Goal: Complete application form

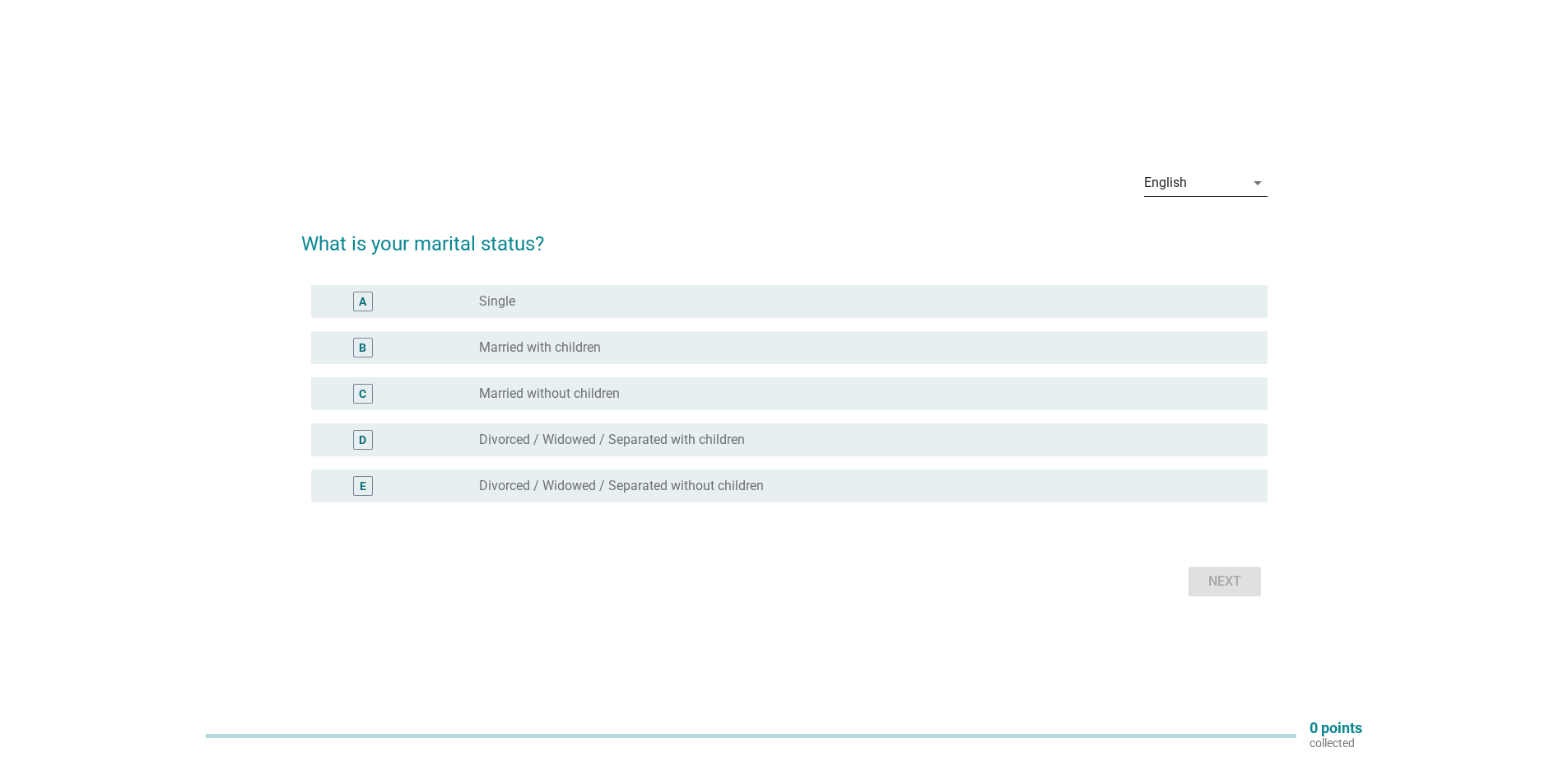
click at [1239, 185] on div "English" at bounding box center [1194, 182] width 100 height 26
click at [1223, 201] on div "English" at bounding box center [1205, 196] width 97 height 19
click at [631, 241] on h2 "What is your marital status?" at bounding box center [784, 235] width 966 height 46
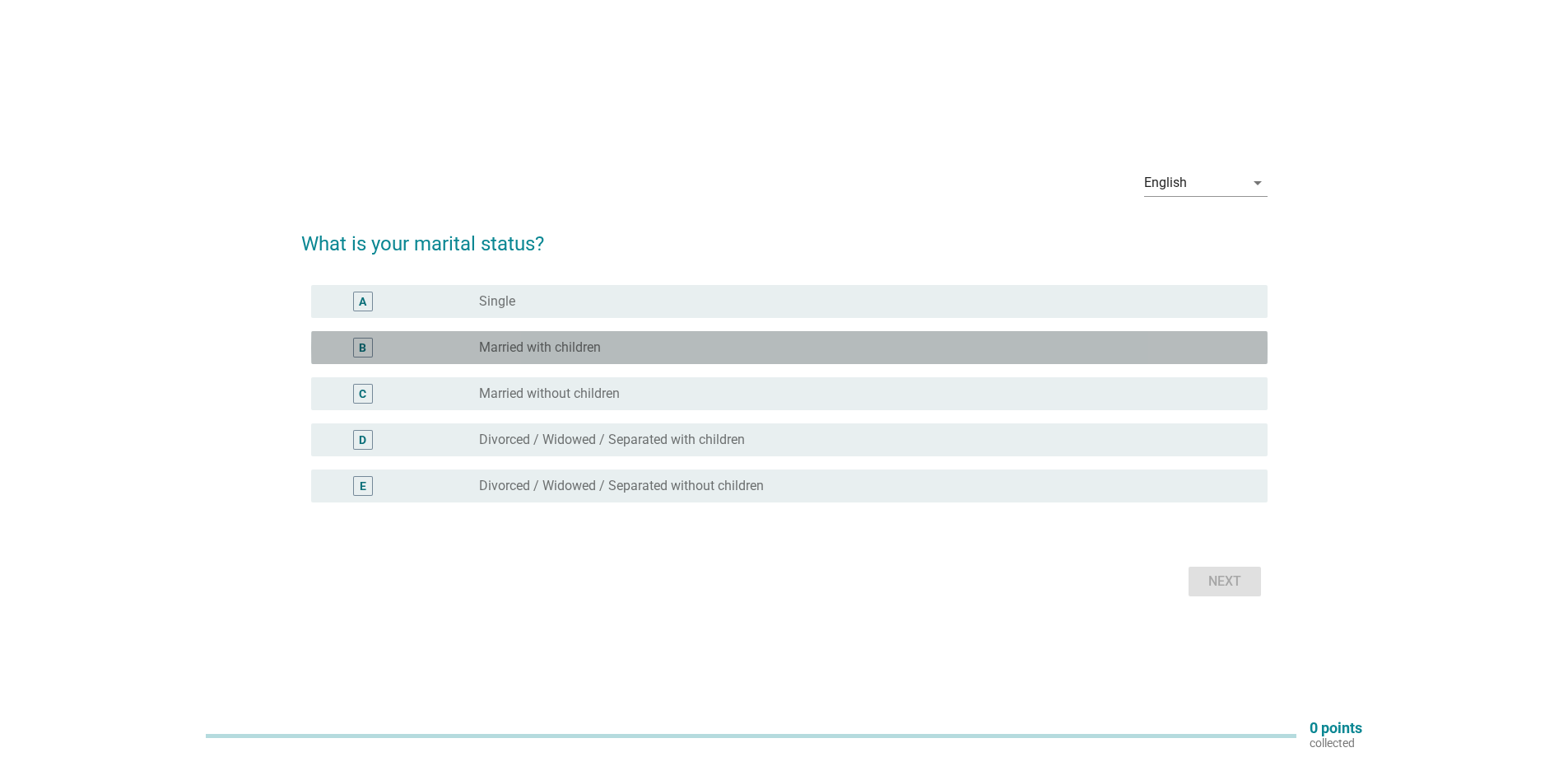
click at [587, 354] on label "Married with children" at bounding box center [540, 348] width 122 height 17
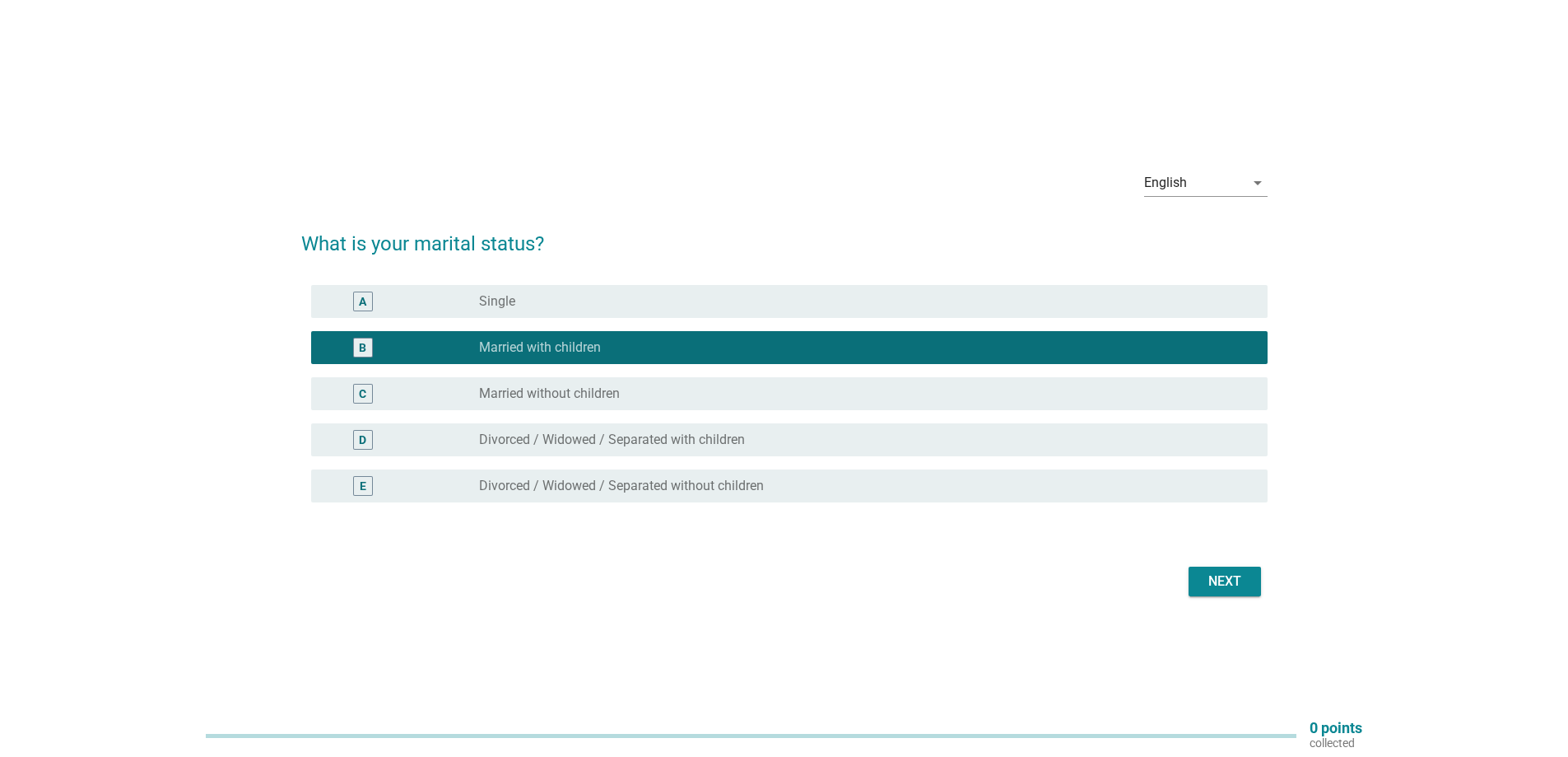
click at [1219, 584] on div "Next" at bounding box center [1224, 581] width 46 height 19
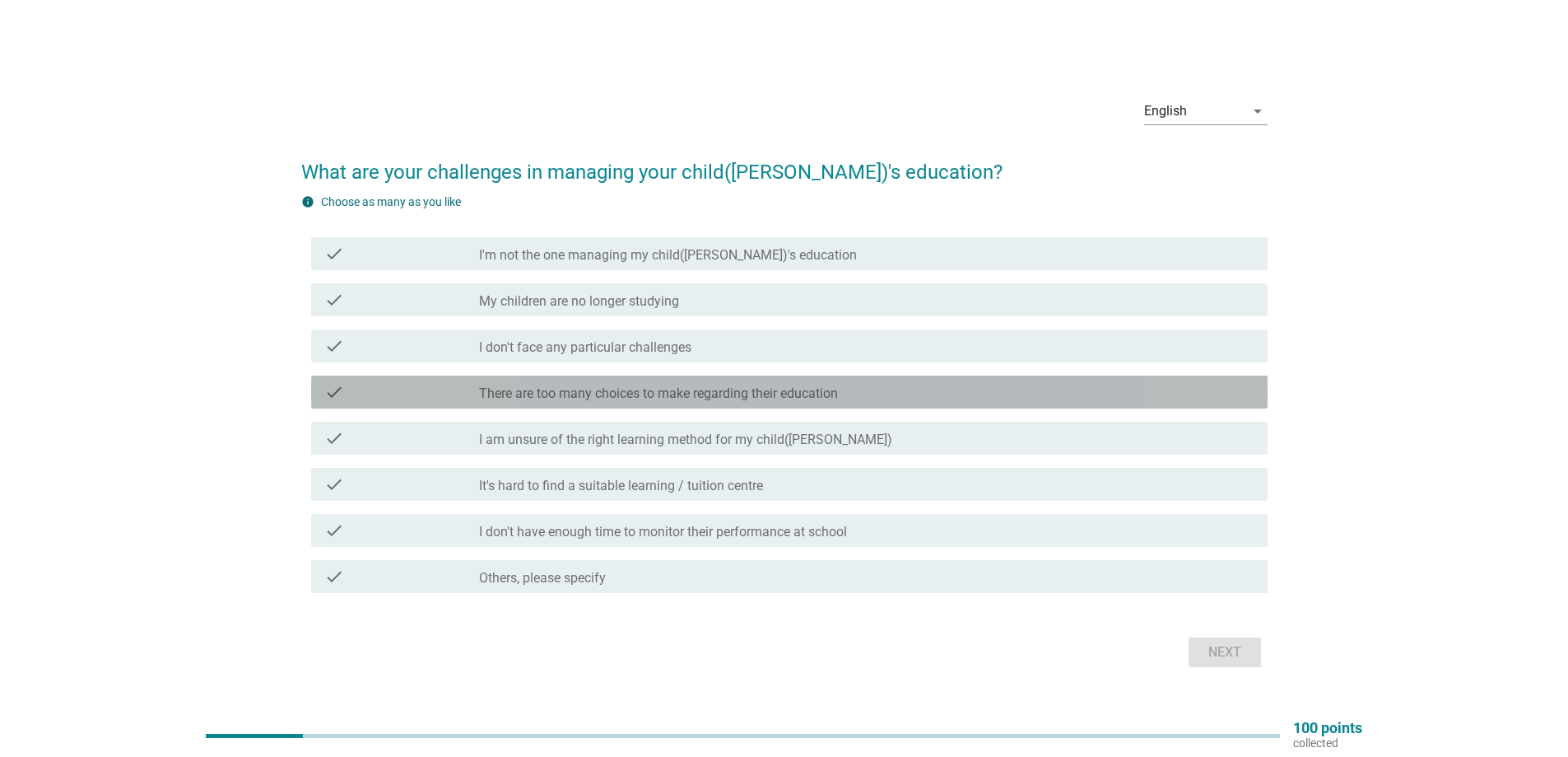
click at [775, 398] on label "There are too many choices to make regarding their education" at bounding box center [659, 394] width 359 height 17
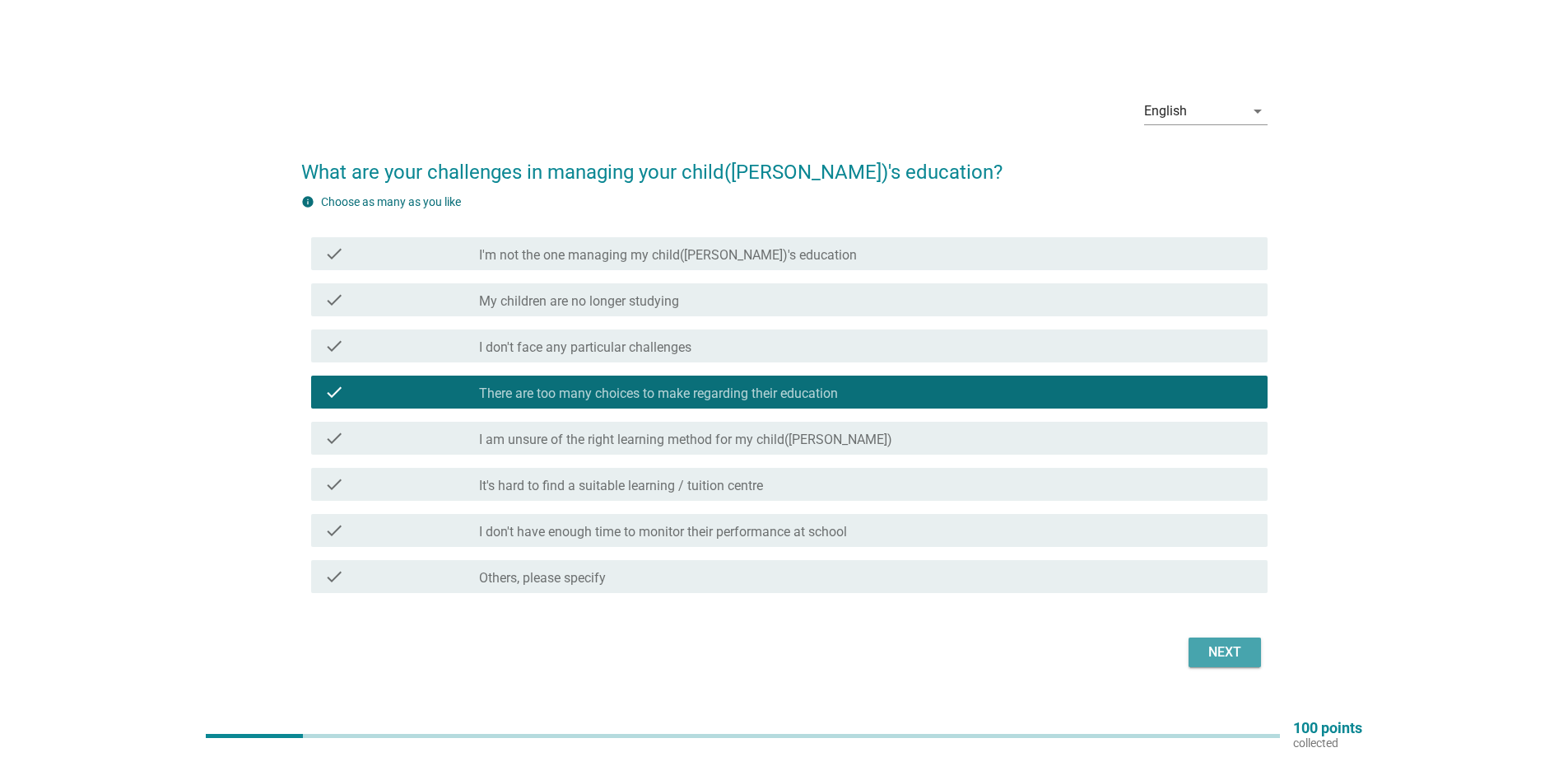
click at [1233, 655] on div "Next" at bounding box center [1224, 652] width 46 height 19
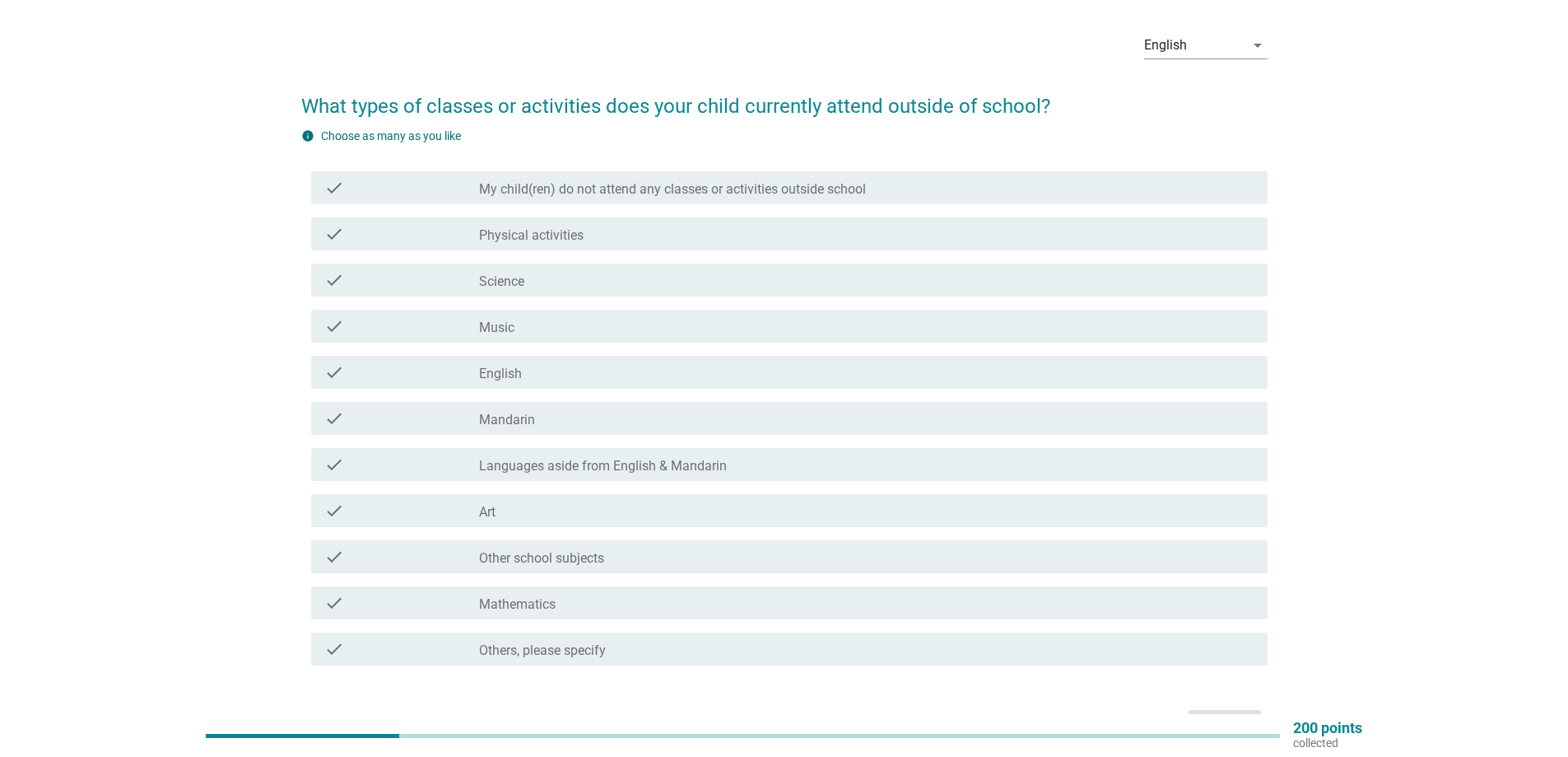
scroll to position [83, 0]
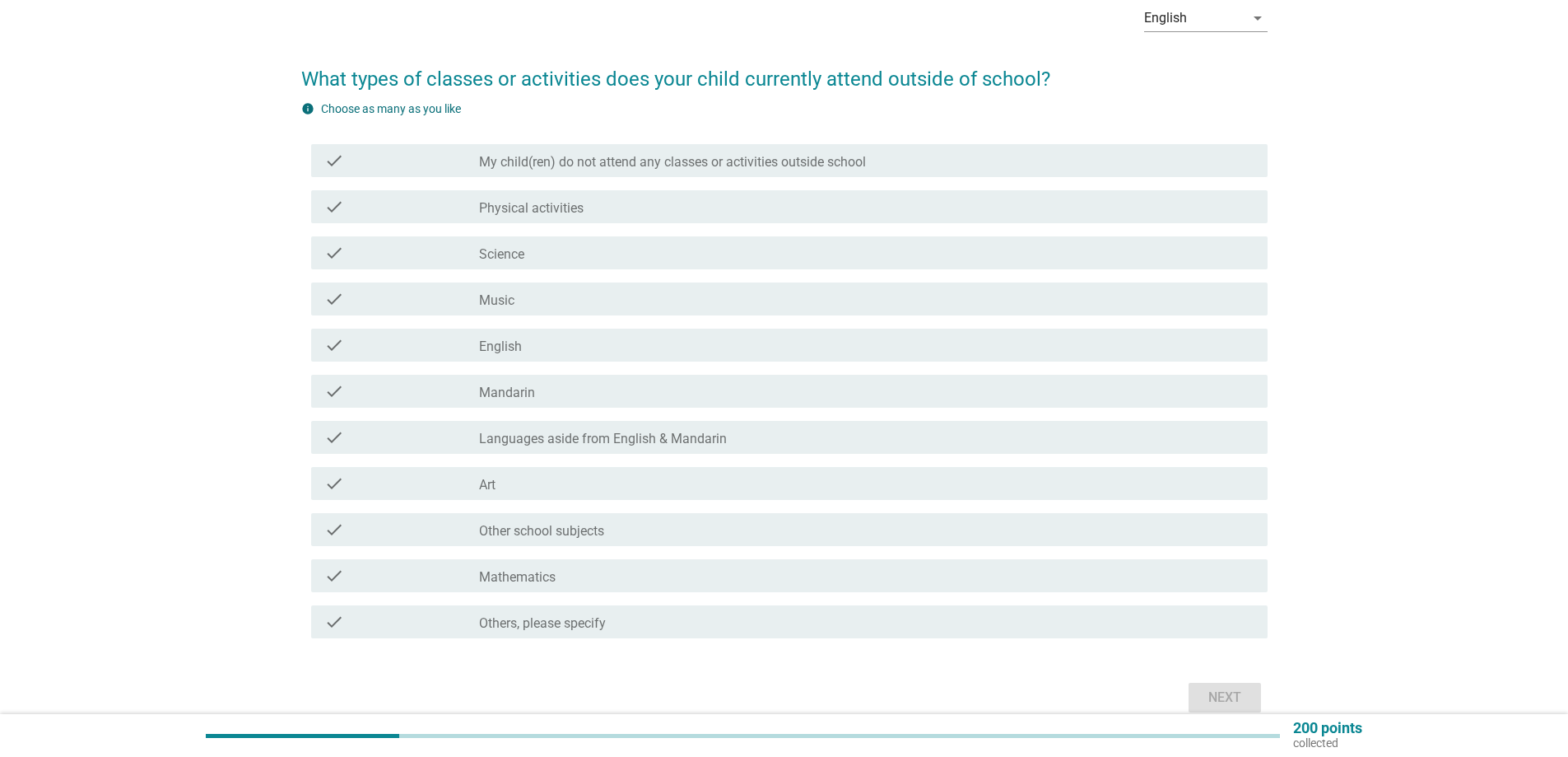
click at [735, 160] on label "My child(ren) do not attend any classes or activities outside school" at bounding box center [672, 163] width 387 height 17
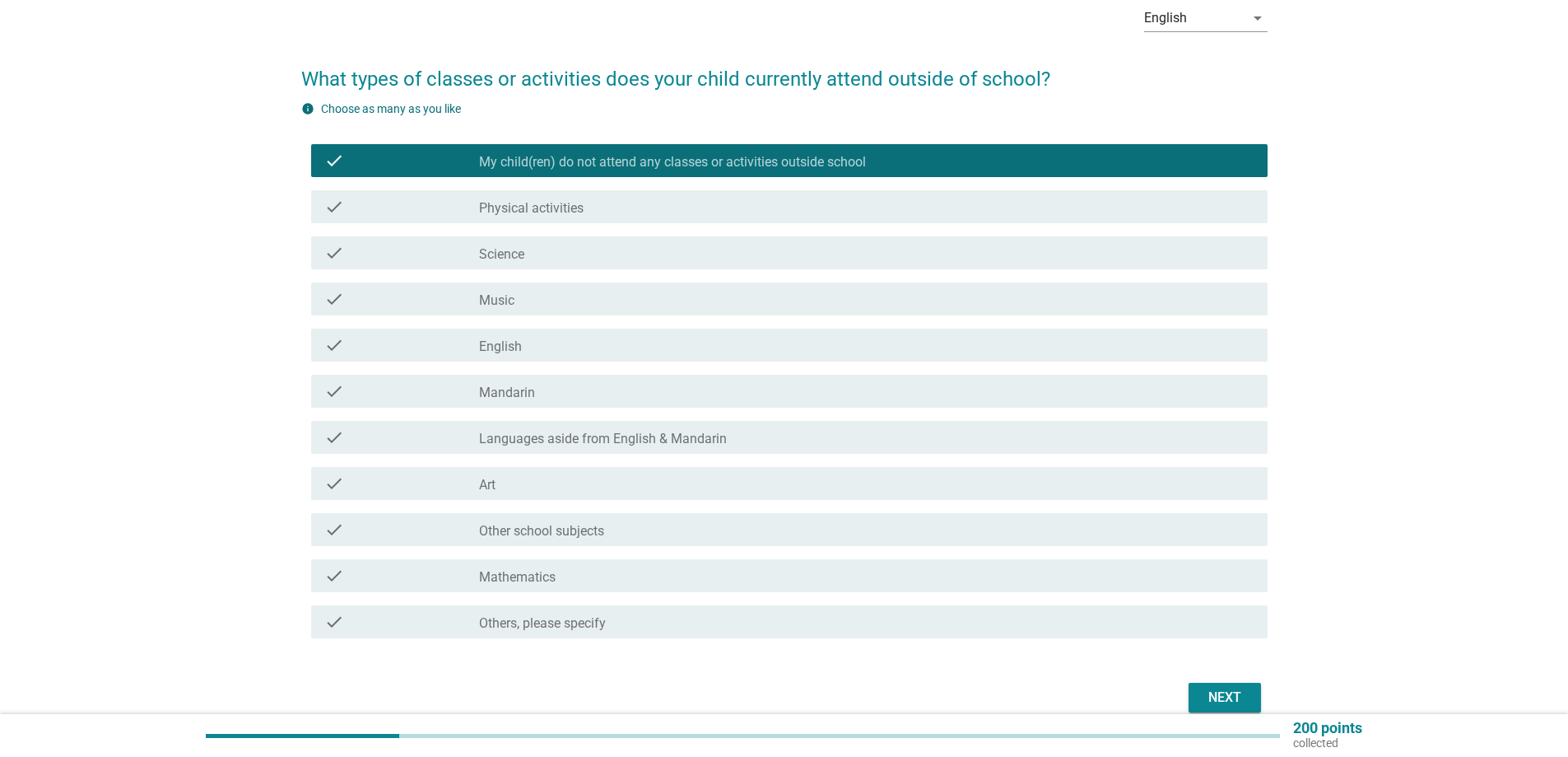
click at [1236, 699] on div "Next" at bounding box center [1224, 697] width 46 height 19
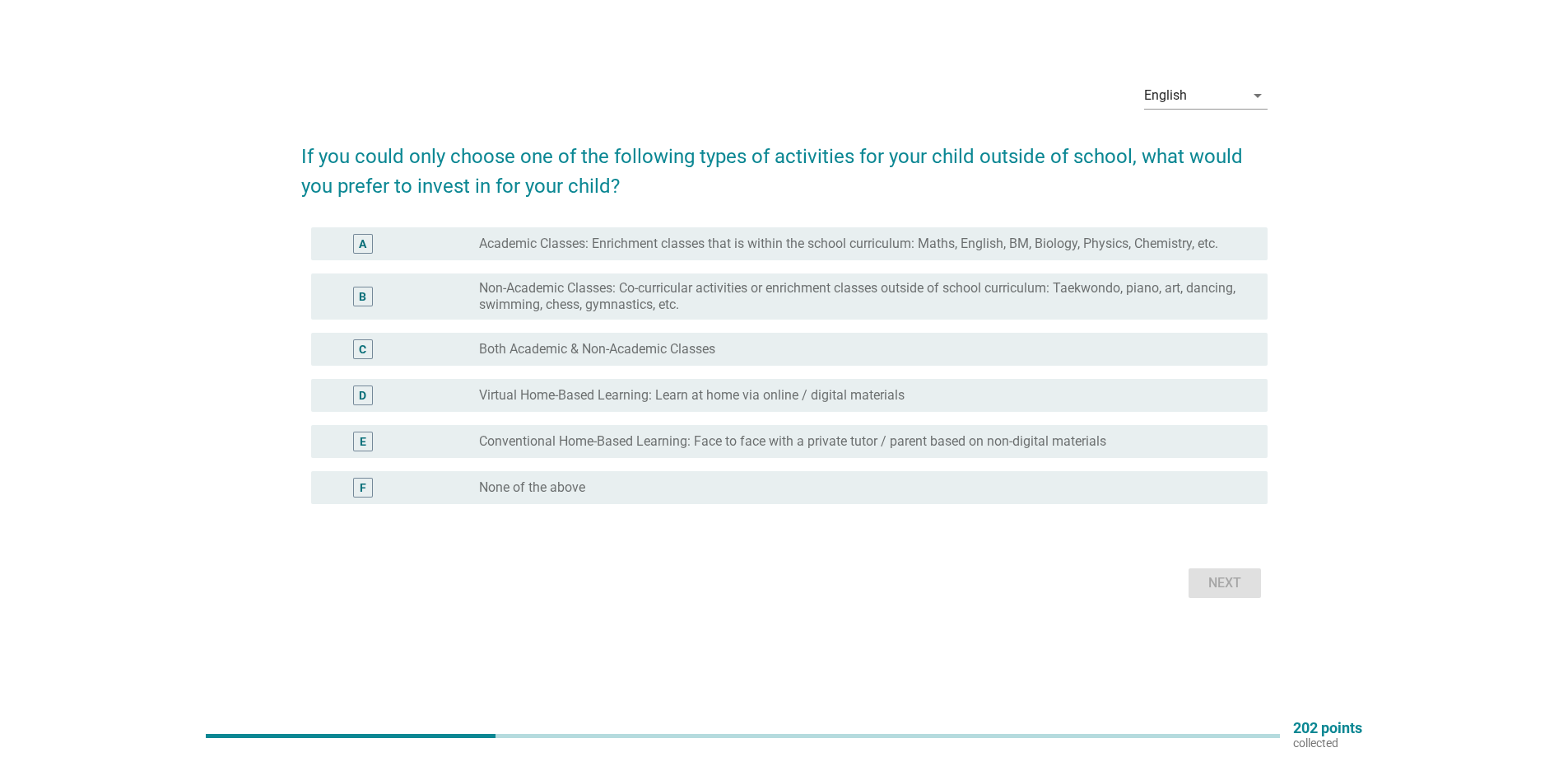
scroll to position [0, 0]
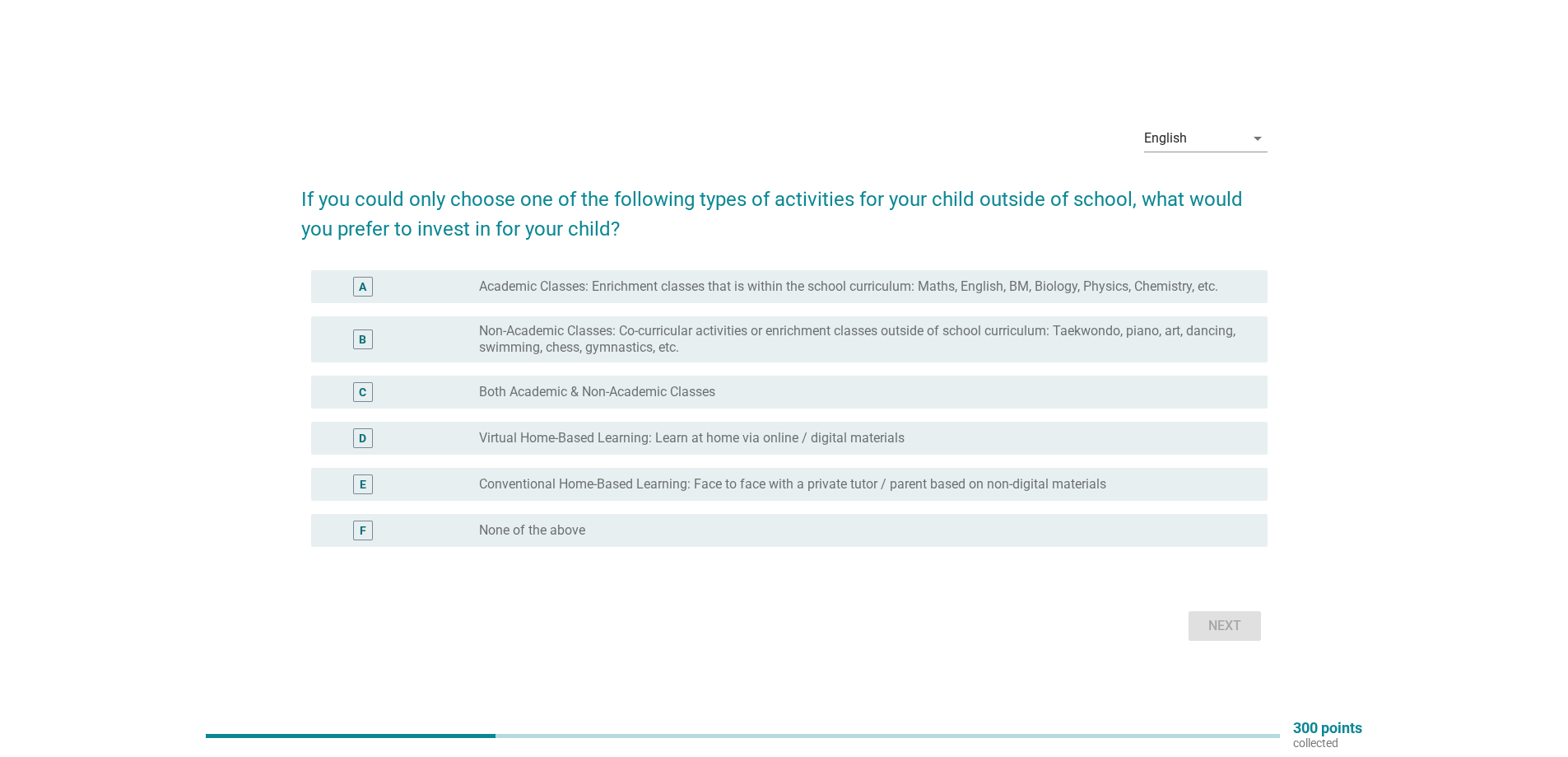
click at [1465, 475] on div "English arrow_drop_down If you could only choose one of the following types of …" at bounding box center [784, 378] width 1489 height 560
click at [713, 491] on label "Conventional Home-Based Learning: Face to face with a private tutor / parent ba…" at bounding box center [793, 485] width 627 height 17
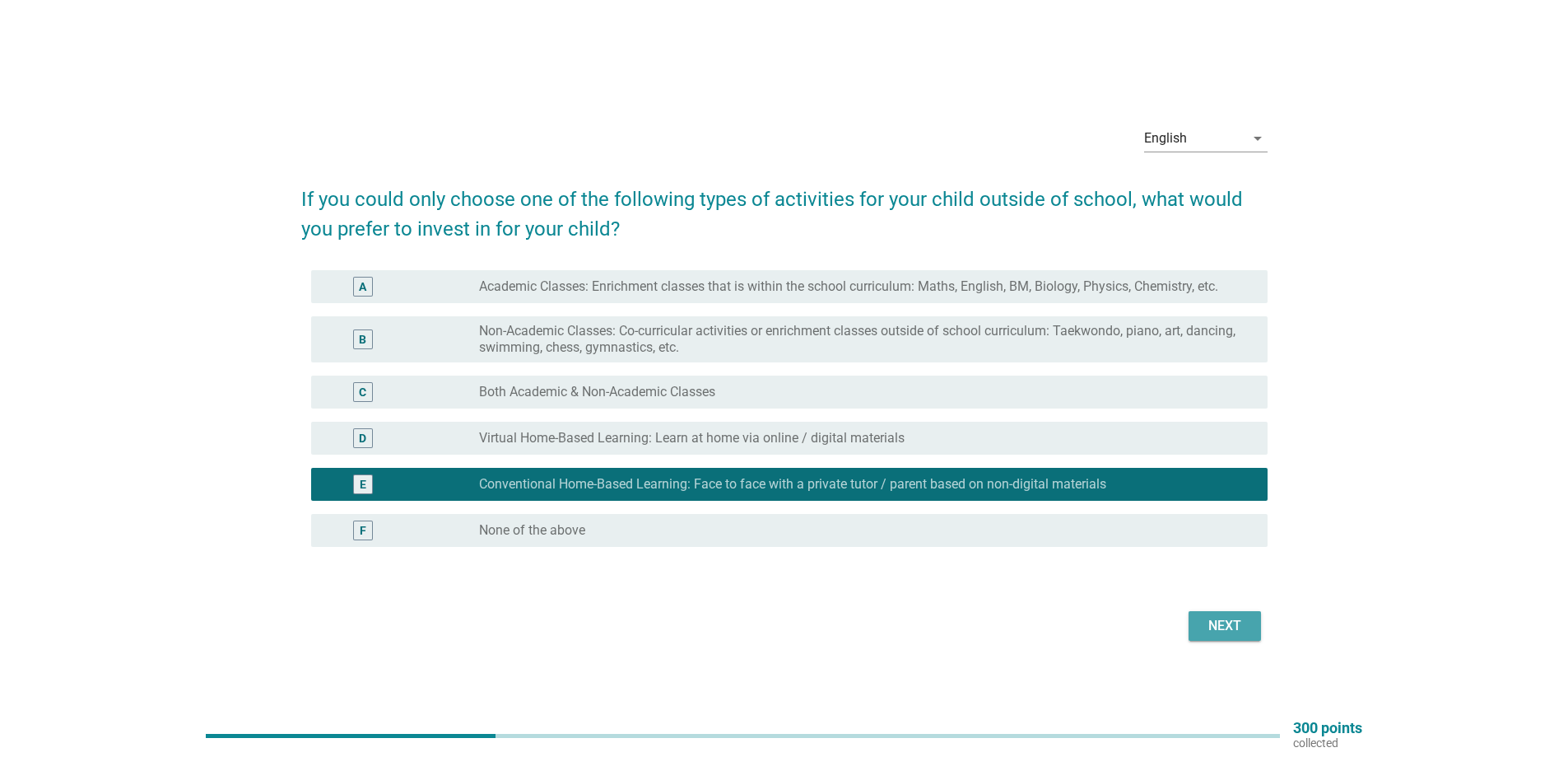
click at [1225, 628] on div "Next" at bounding box center [1224, 625] width 46 height 19
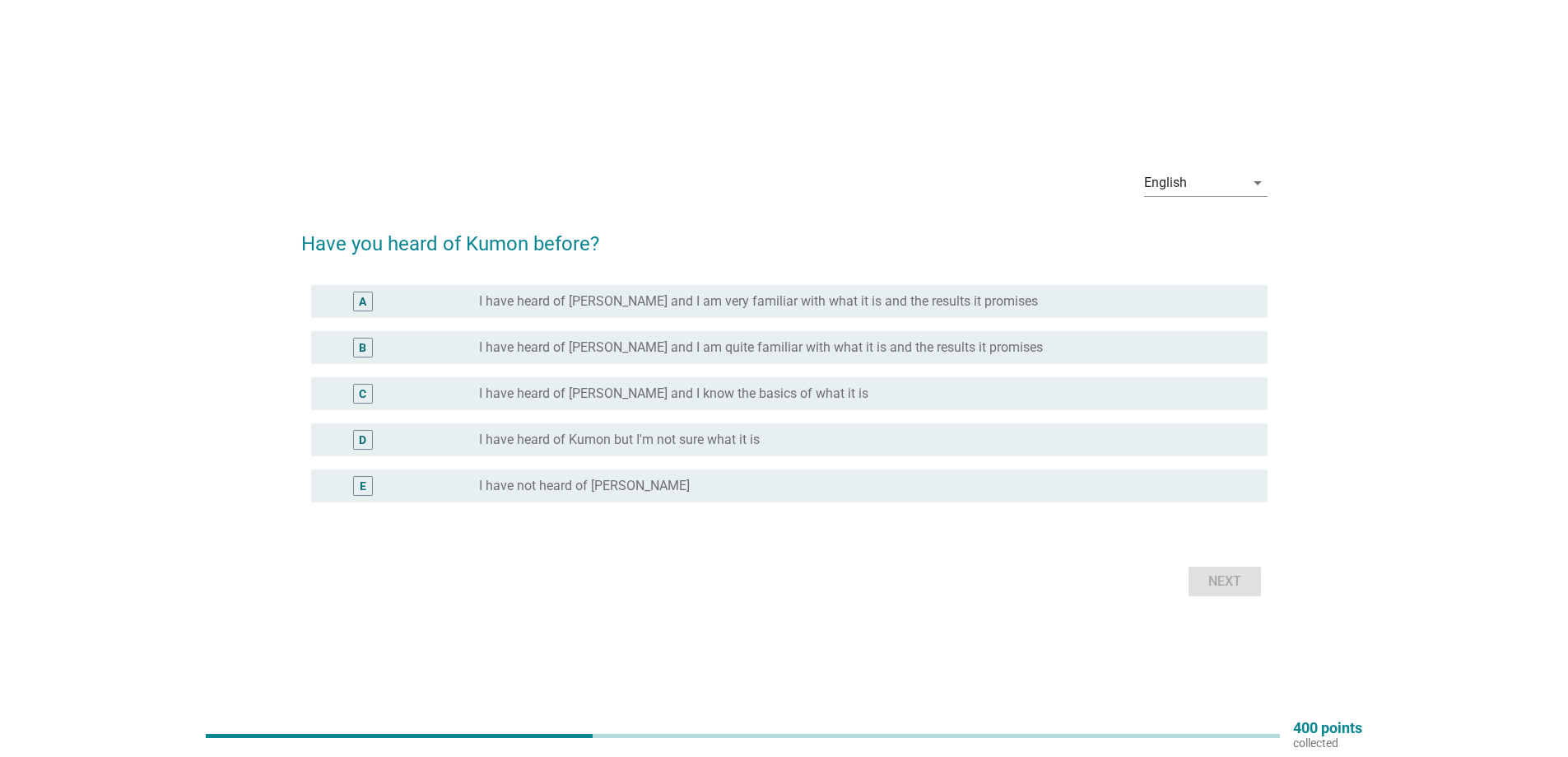
click at [648, 389] on label "I have heard of [PERSON_NAME] and I know the basics of what it is" at bounding box center [674, 394] width 389 height 17
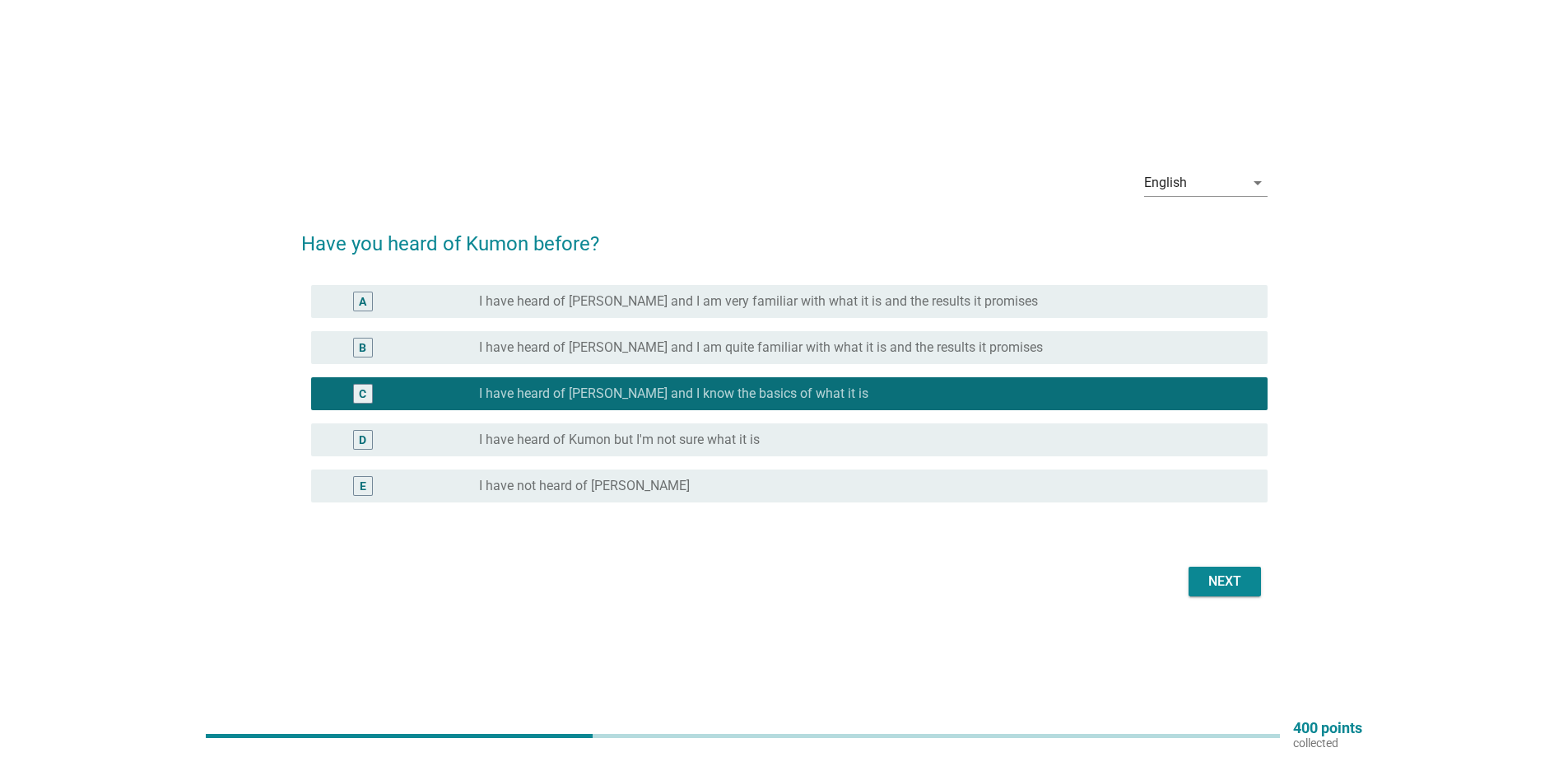
click at [1233, 584] on div "Next" at bounding box center [1224, 581] width 46 height 19
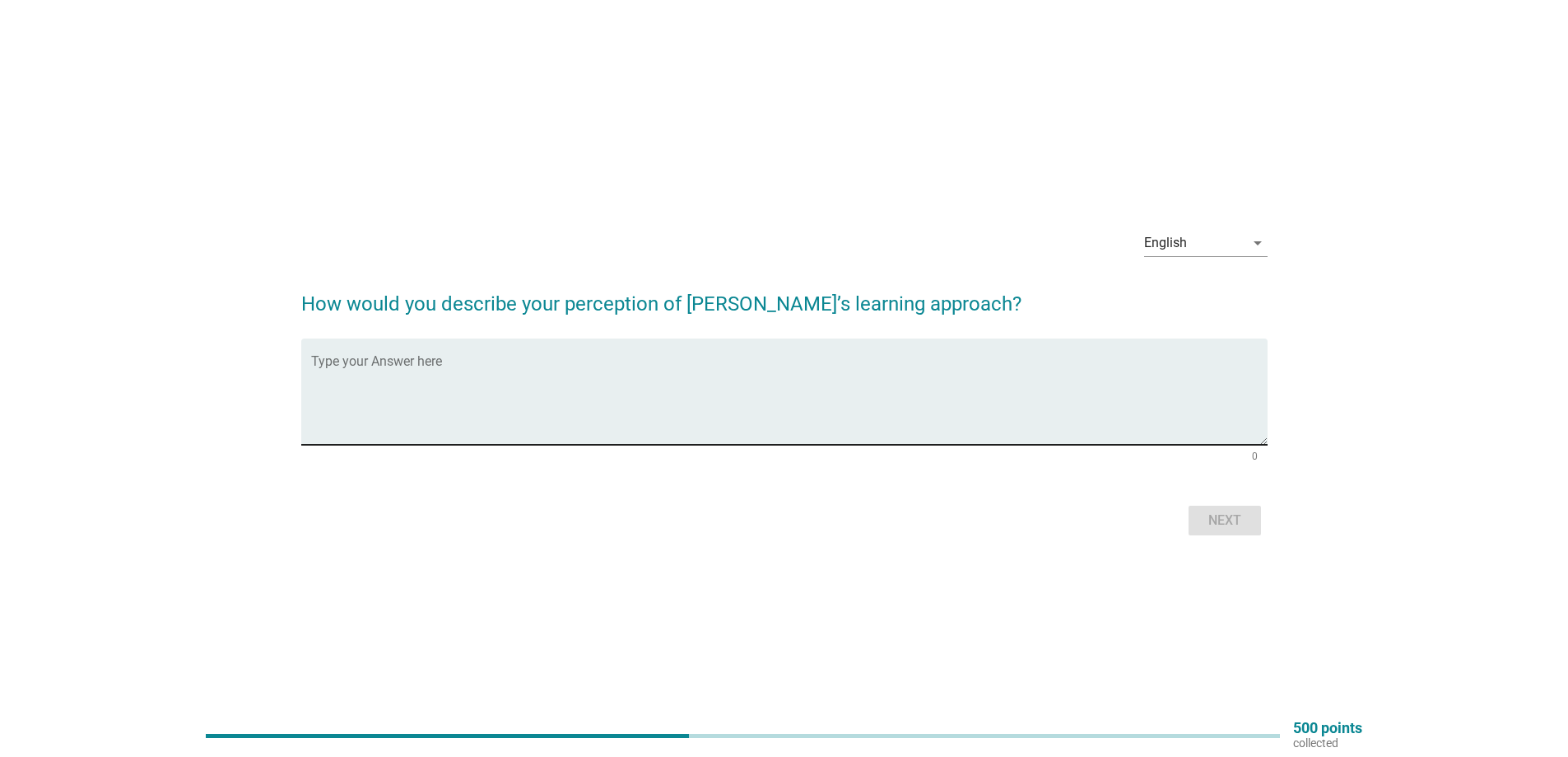
click at [524, 367] on textarea "Type your Answer here" at bounding box center [789, 401] width 956 height 87
type textarea "its good for early age"
click at [1236, 521] on div "Next" at bounding box center [1224, 520] width 46 height 19
click at [442, 362] on textarea "Type your Answer here" at bounding box center [789, 401] width 956 height 87
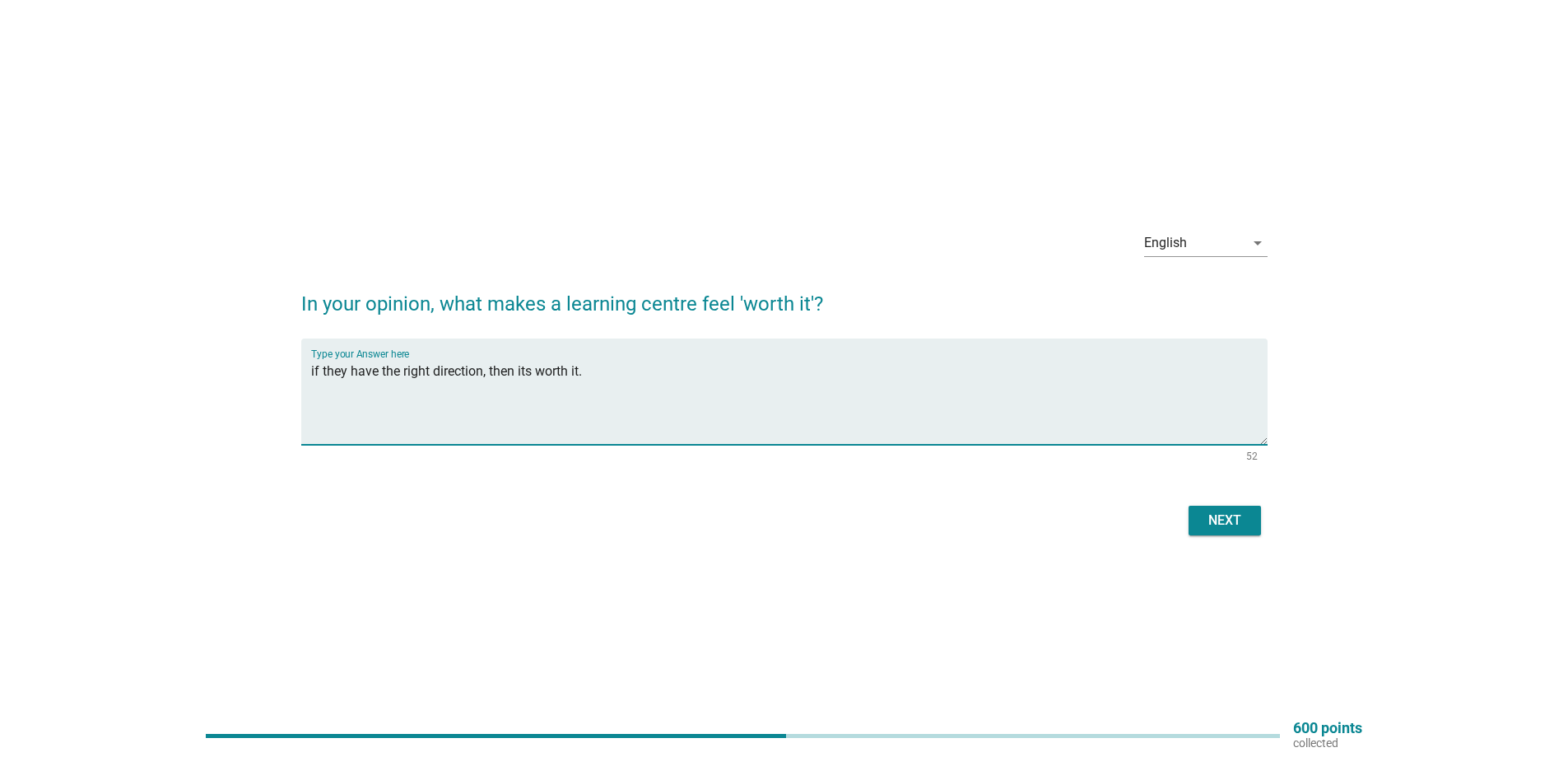
type textarea "if they have the right direction, then its worth it."
click at [1225, 530] on button "Next" at bounding box center [1225, 520] width 72 height 30
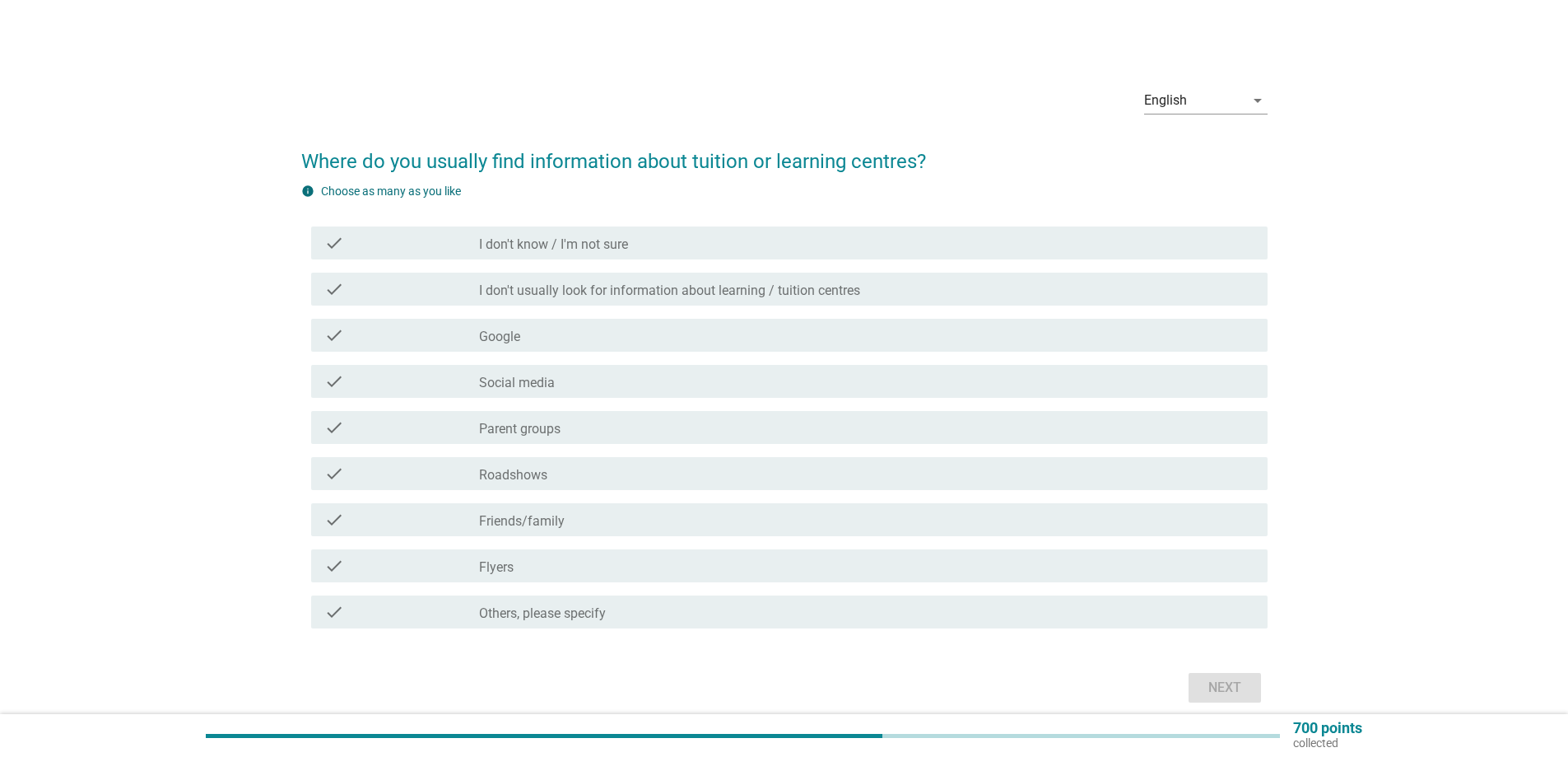
click at [548, 430] on label "Parent groups" at bounding box center [520, 429] width 82 height 17
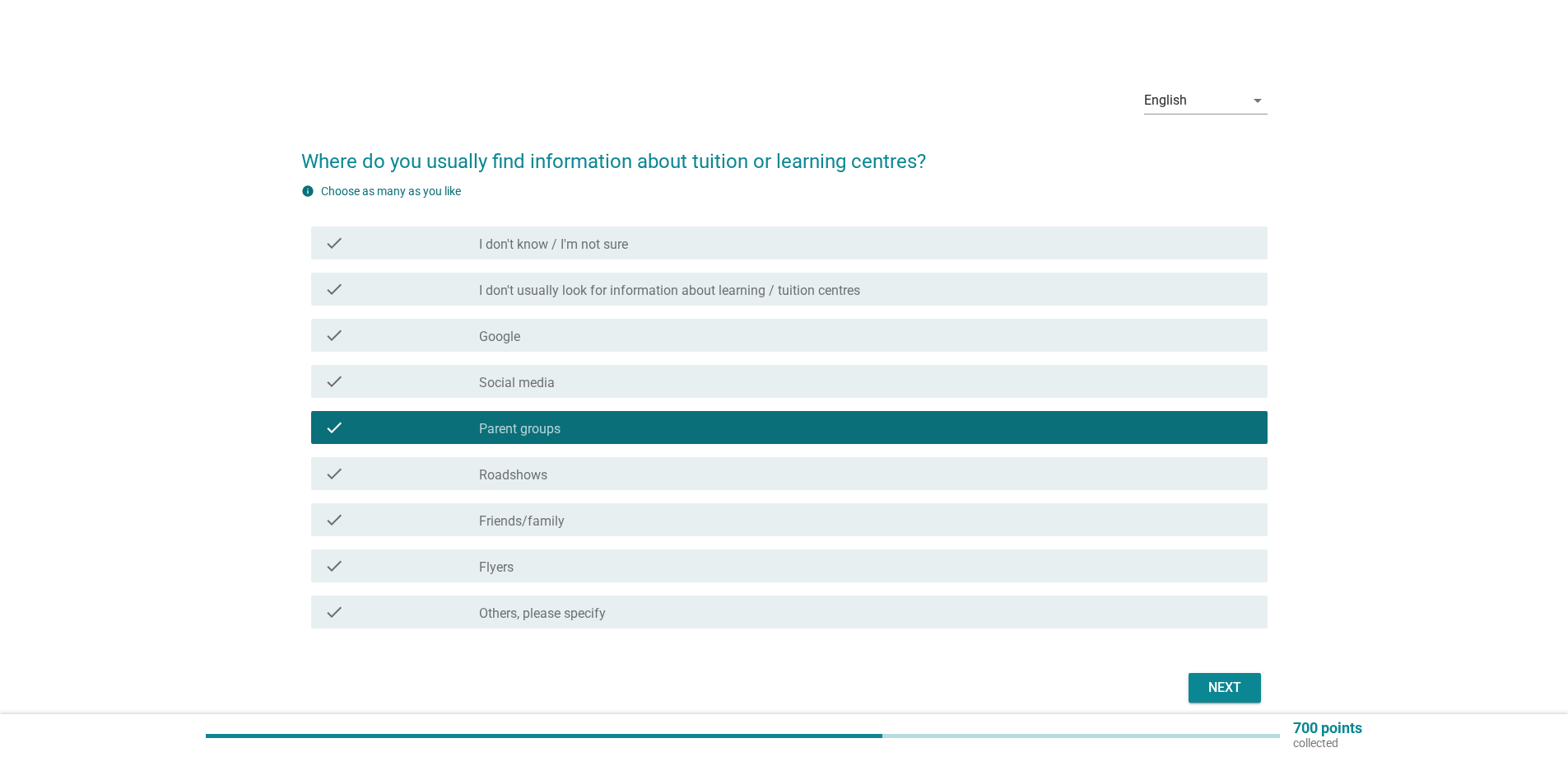
click at [539, 516] on label "Friends/family" at bounding box center [522, 522] width 86 height 17
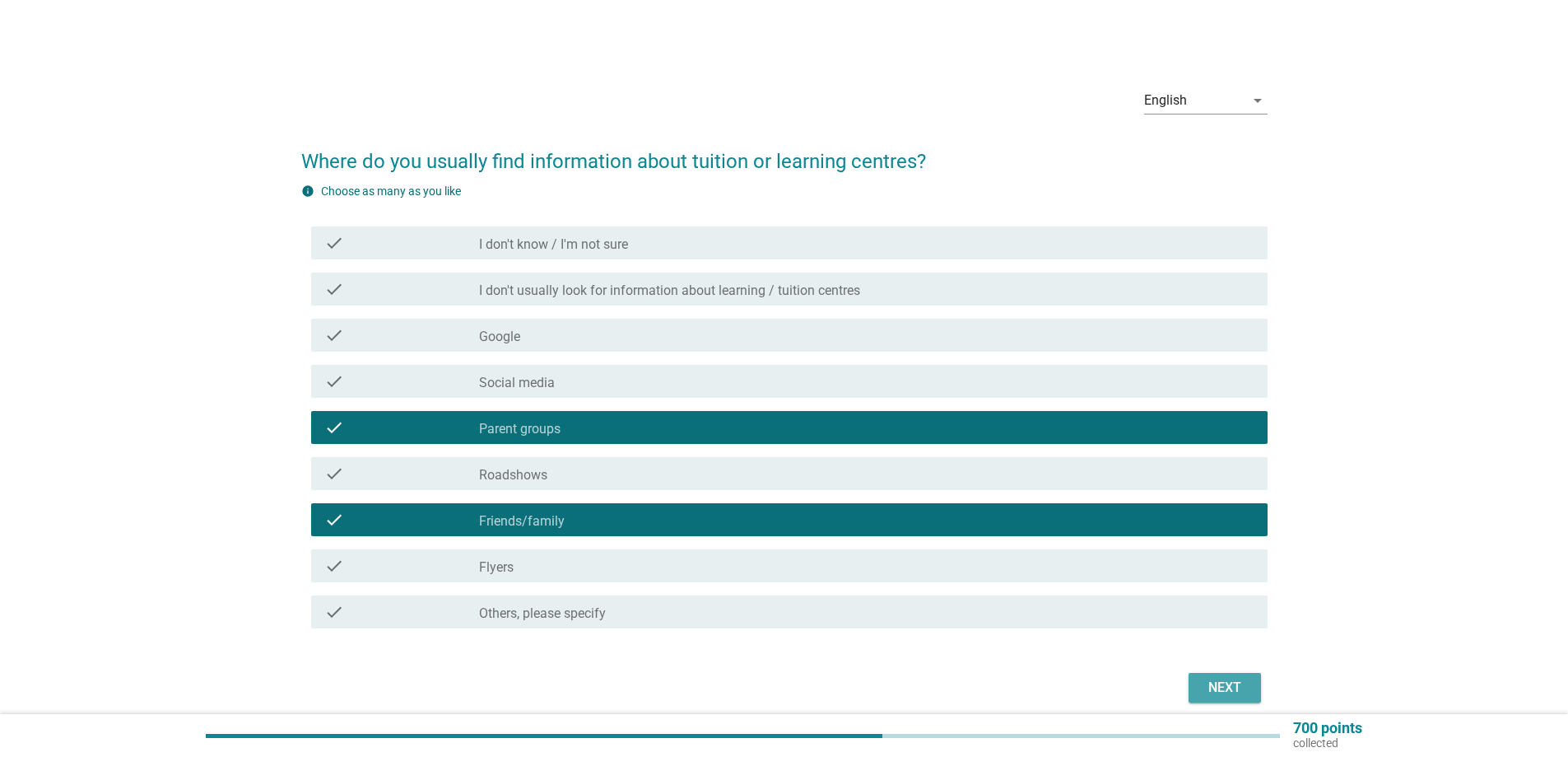
click at [1204, 676] on button "Next" at bounding box center [1225, 687] width 72 height 30
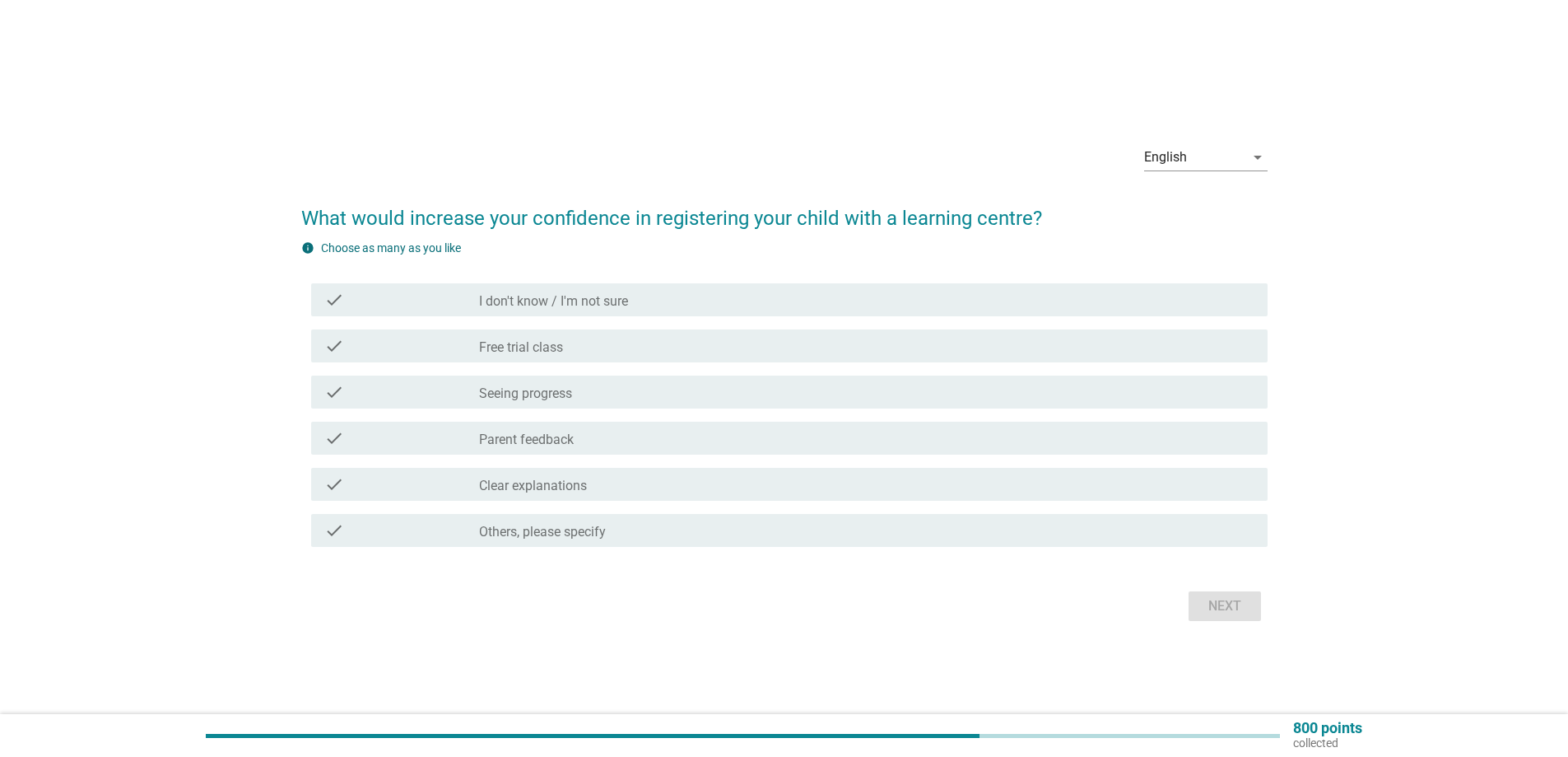
click at [555, 341] on label "Free trial class" at bounding box center [522, 348] width 84 height 17
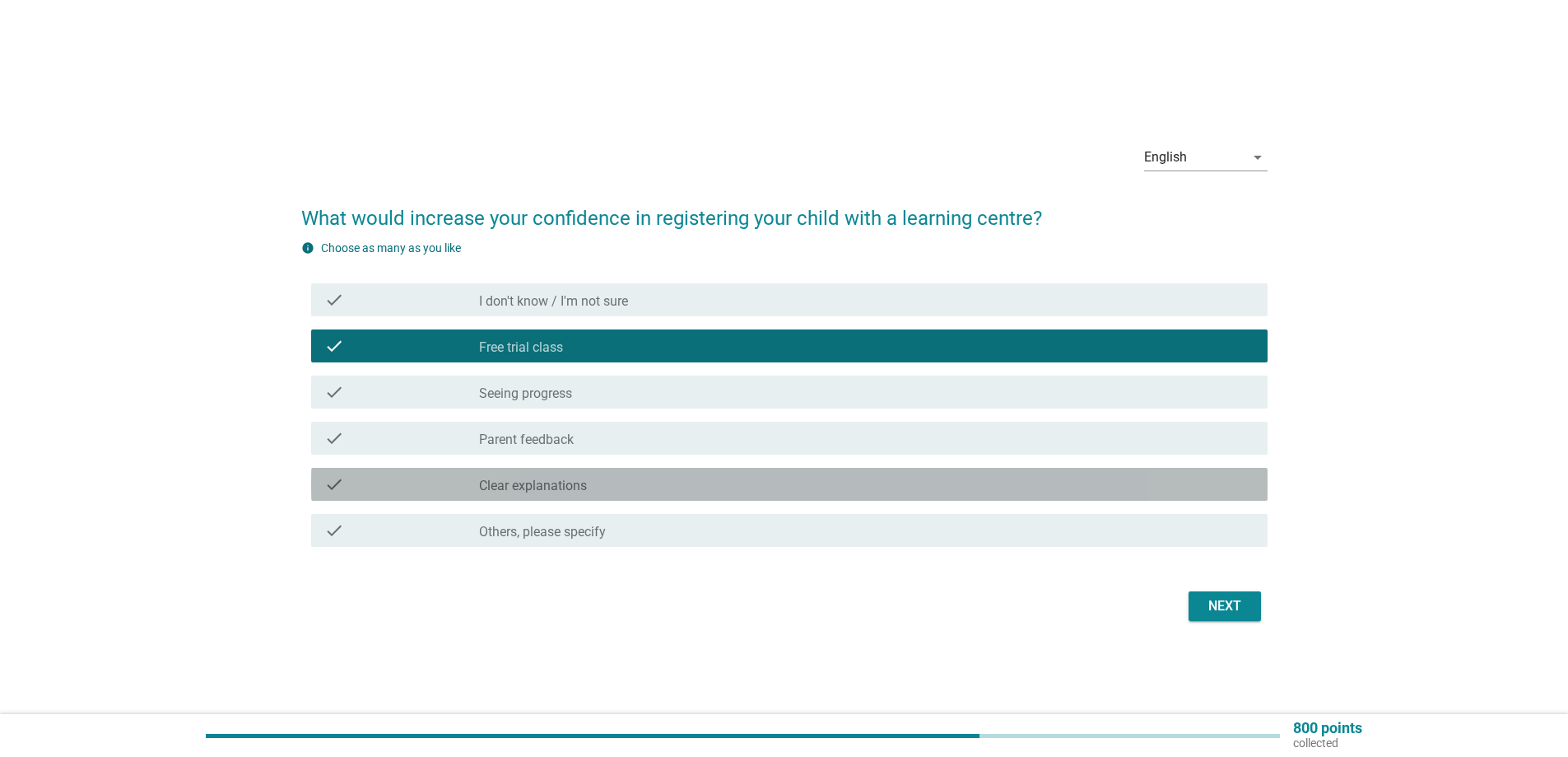
click at [582, 476] on div "check_box_outline_blank Clear explanations" at bounding box center [867, 484] width 775 height 19
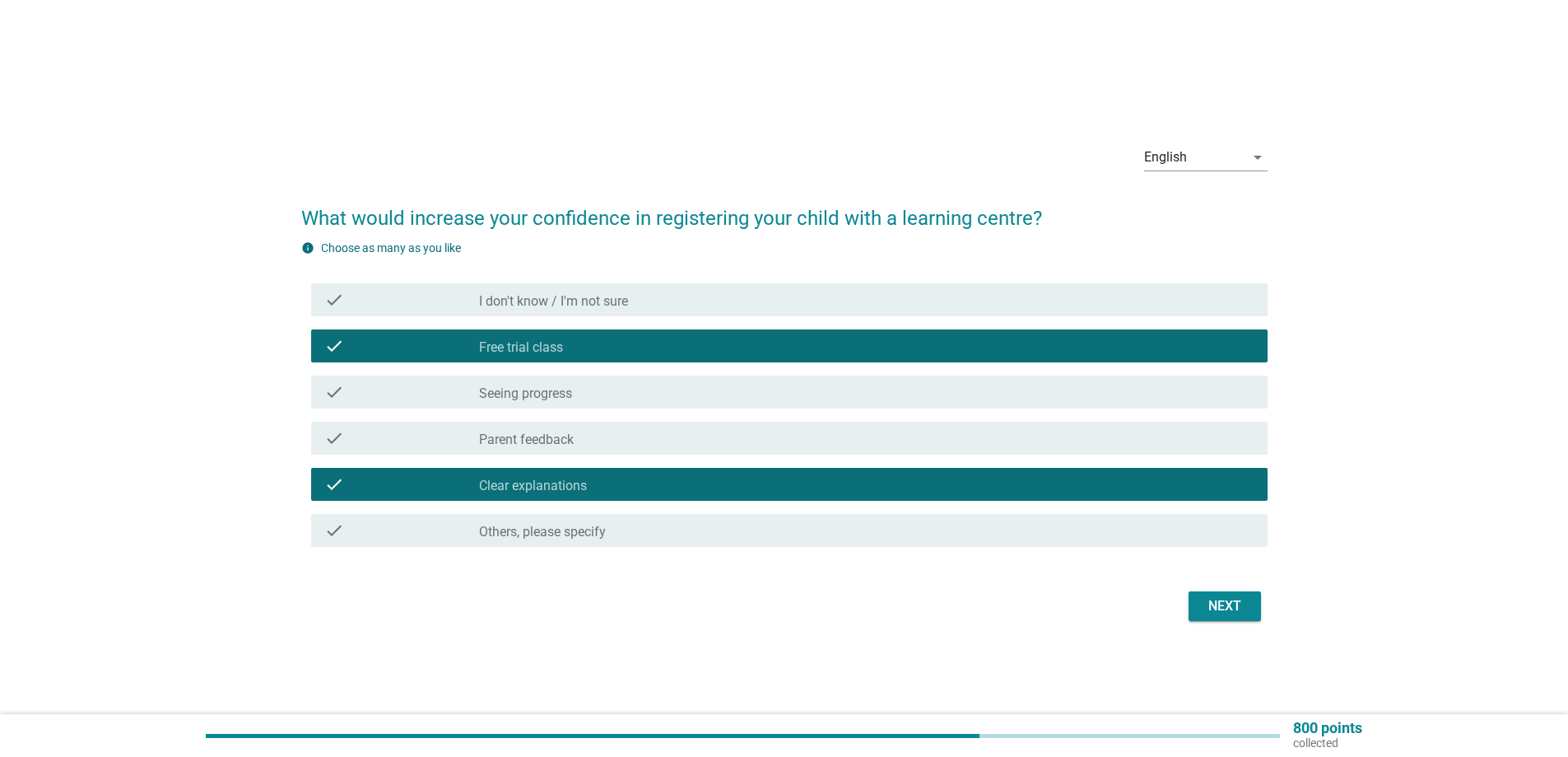
click at [543, 389] on label "Seeing progress" at bounding box center [526, 394] width 93 height 17
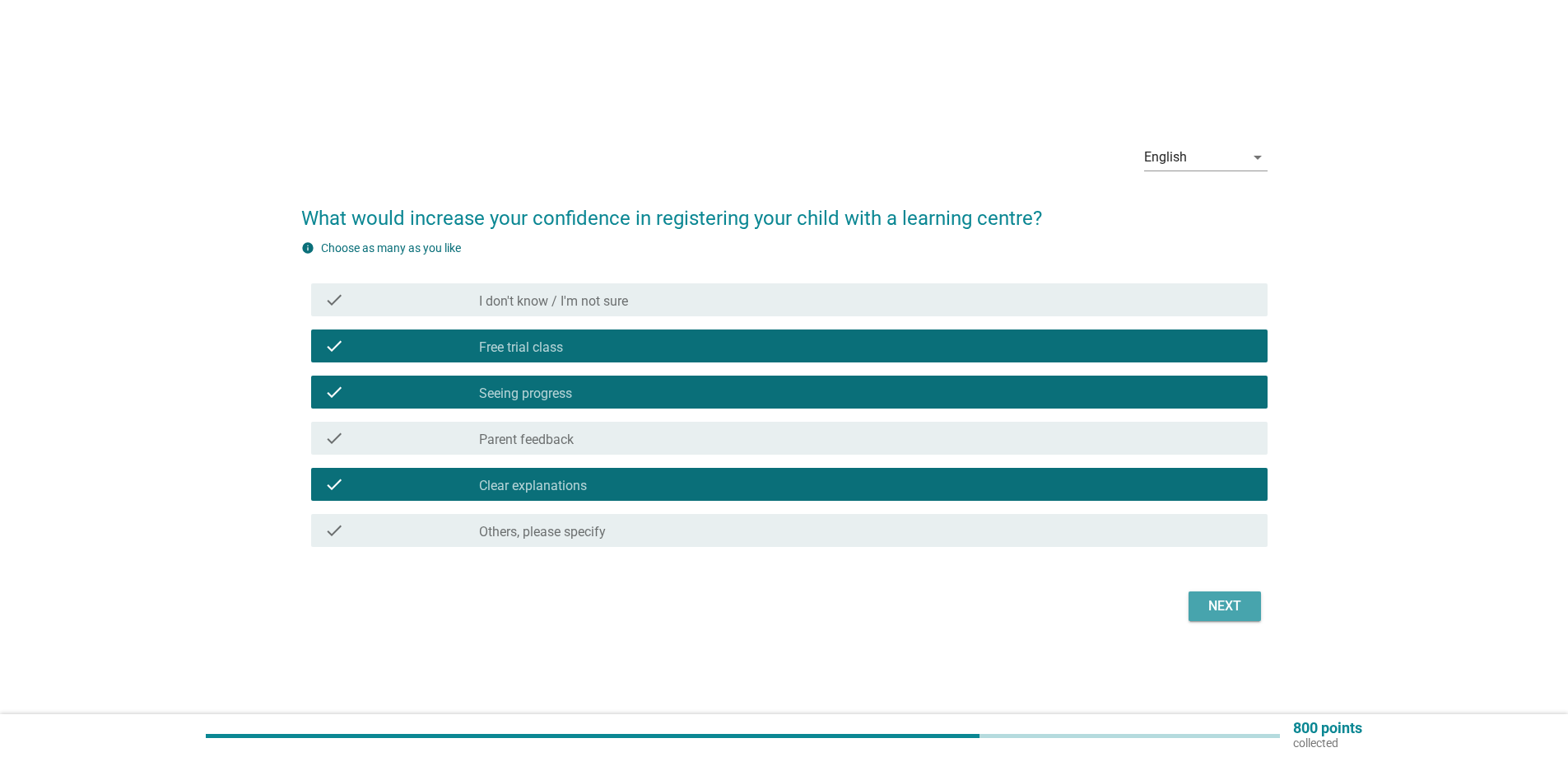
click at [1250, 600] on button "Next" at bounding box center [1225, 605] width 72 height 30
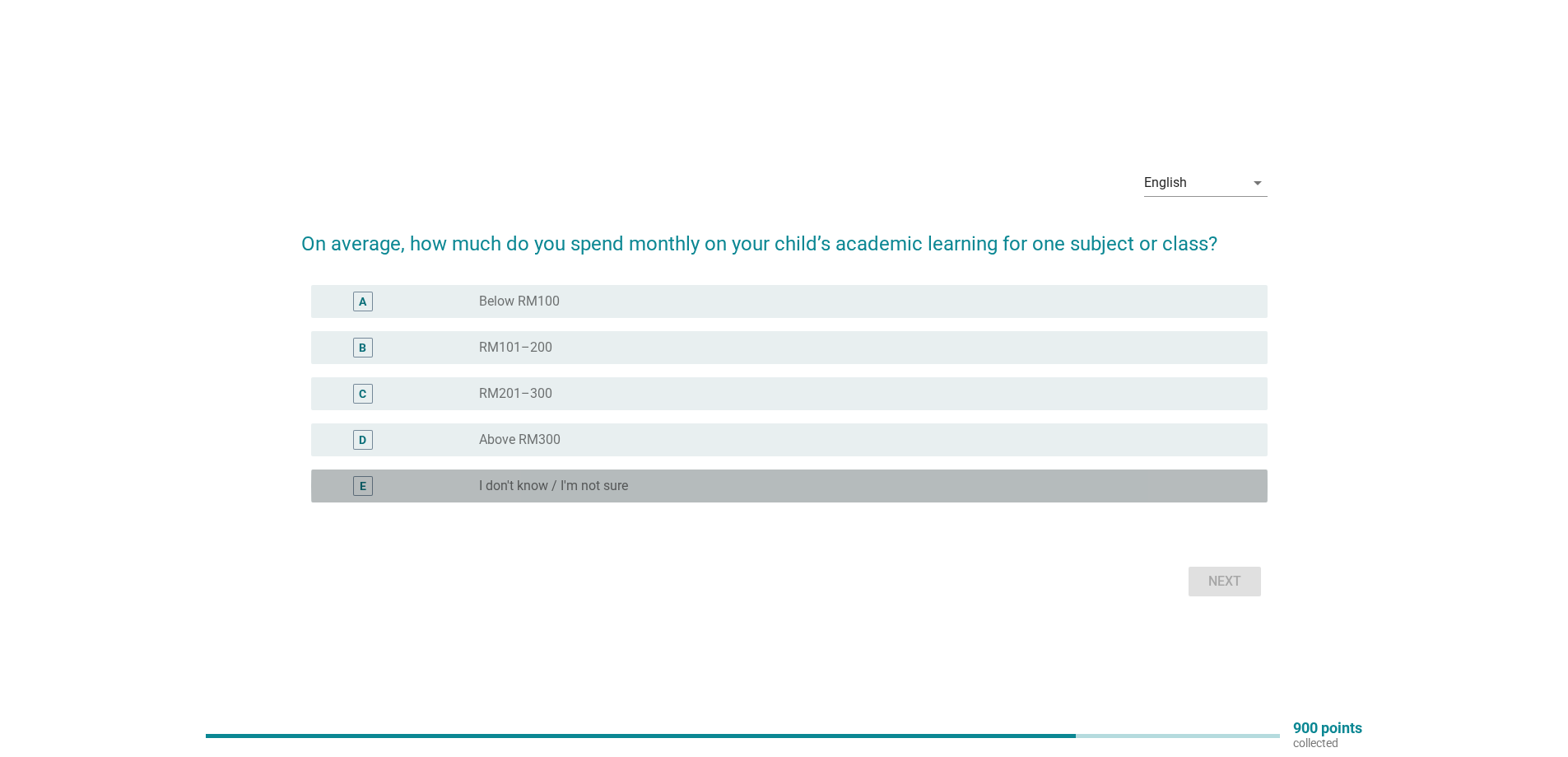
click at [555, 498] on div "E radio_button_unchecked I don't know / I'm not sure" at bounding box center [789, 486] width 956 height 33
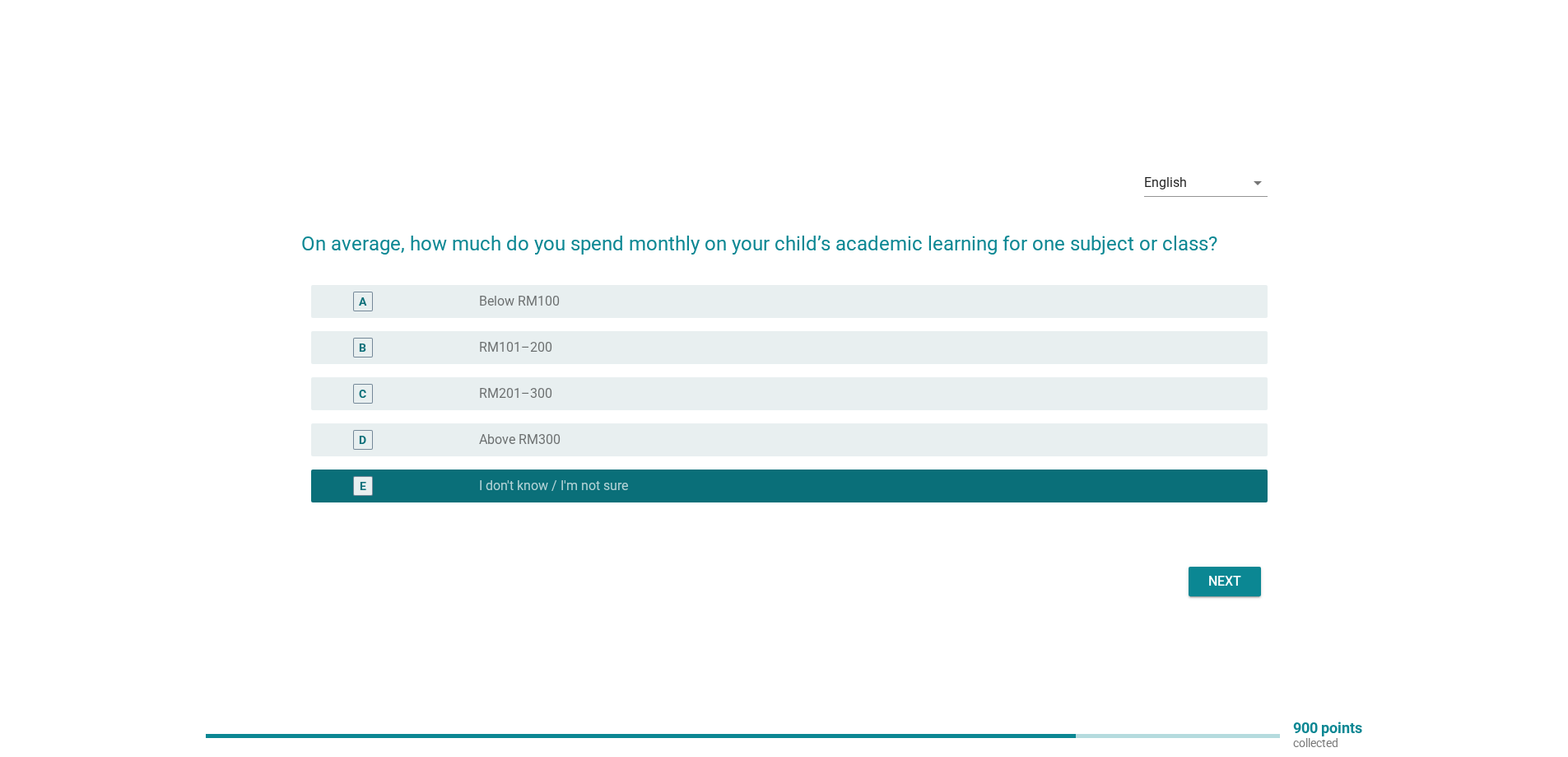
click at [1239, 577] on div "Next" at bounding box center [1224, 581] width 46 height 19
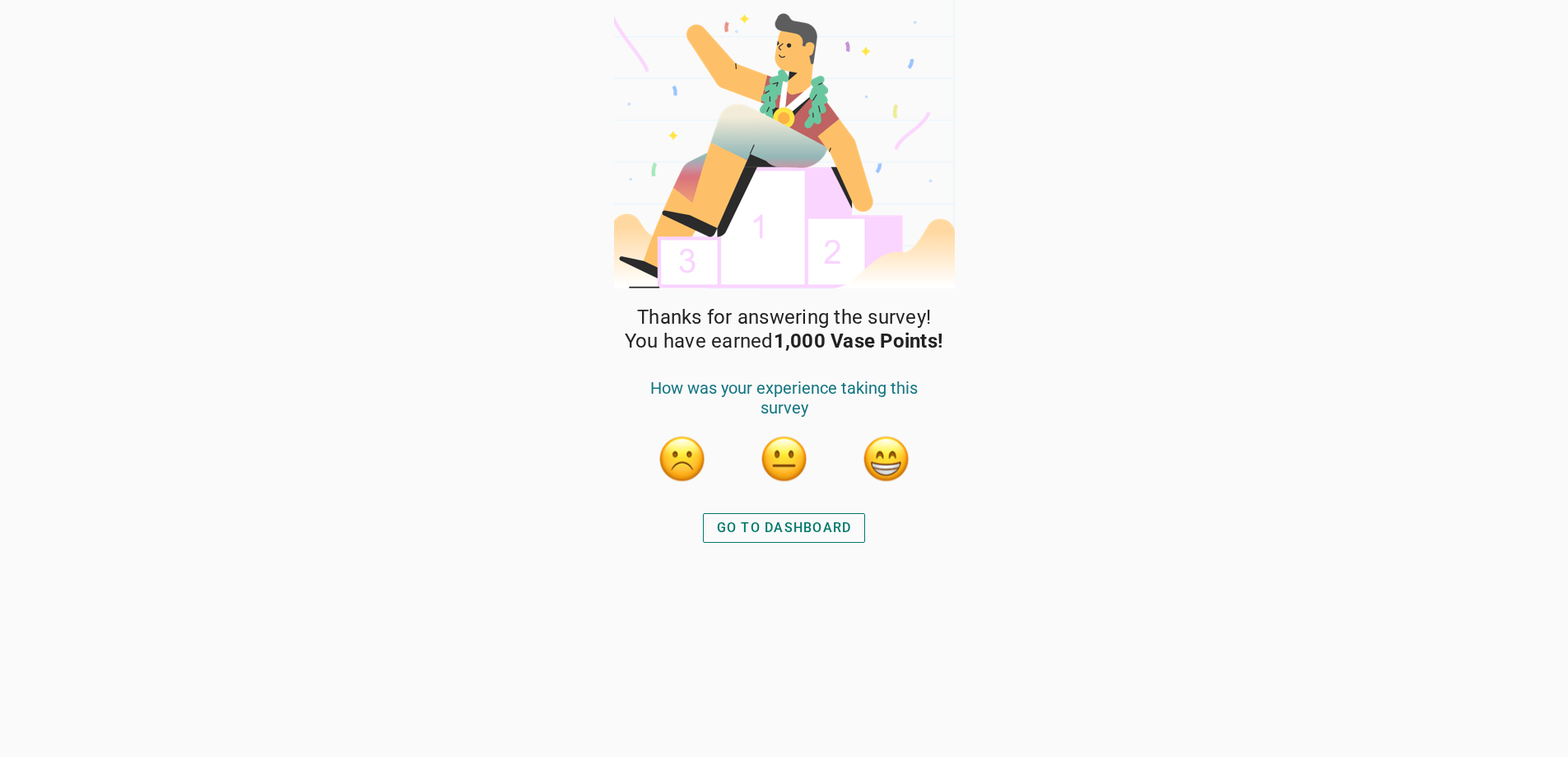
click at [827, 527] on div "GO TO DASHBOARD" at bounding box center [784, 528] width 135 height 19
